Goal: Information Seeking & Learning: Learn about a topic

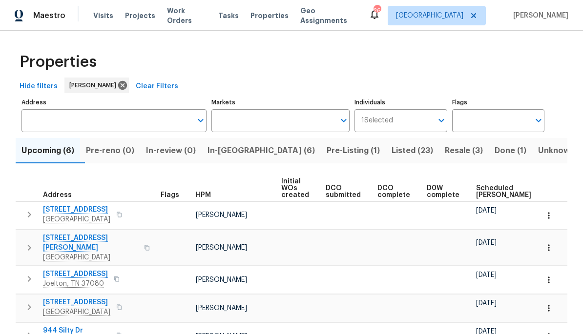
click at [391, 154] on span "Listed (23)" at bounding box center [411, 151] width 41 height 14
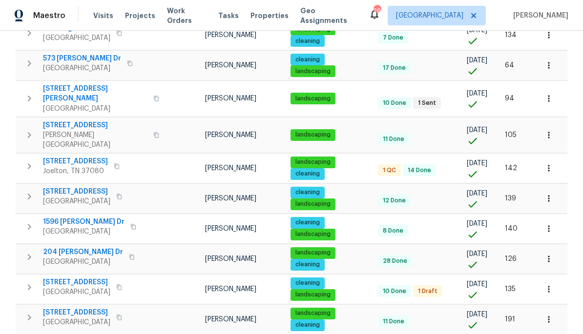
scroll to position [396, 0]
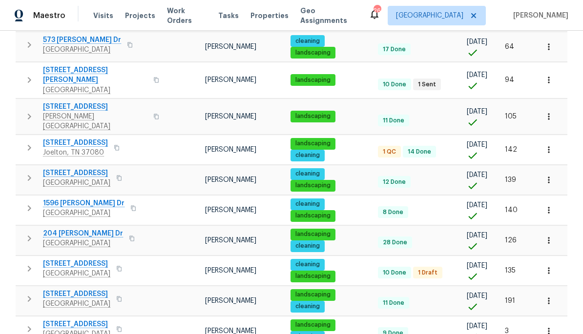
click at [78, 229] on span "204 Melodie Dr" at bounding box center [83, 234] width 80 height 10
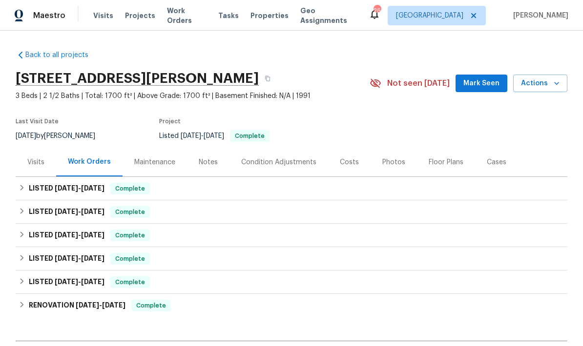
click at [392, 161] on div "Photos" at bounding box center [393, 163] width 23 height 10
